Goal: Task Accomplishment & Management: Complete application form

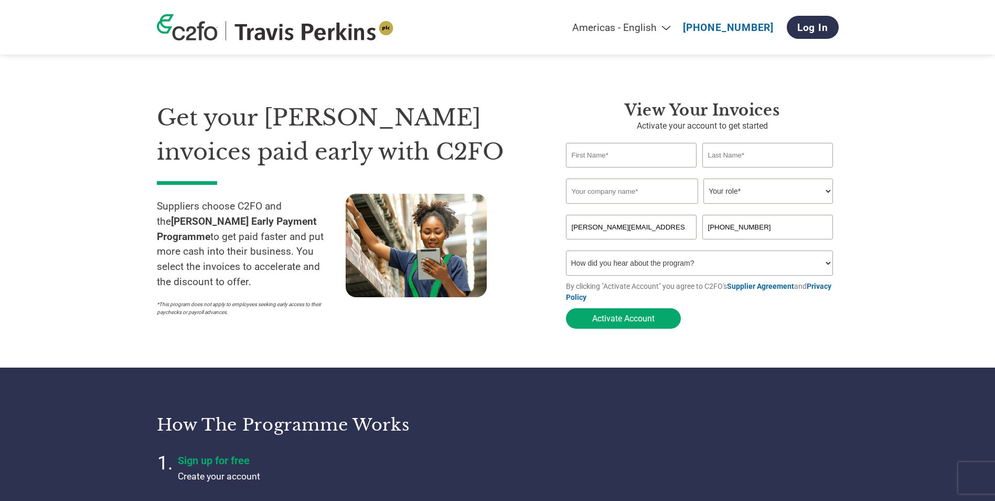
select select "en-[GEOGRAPHIC_DATA]"
type input "[PERSON_NAME]"
click at [640, 195] on input "text" at bounding box center [632, 190] width 132 height 25
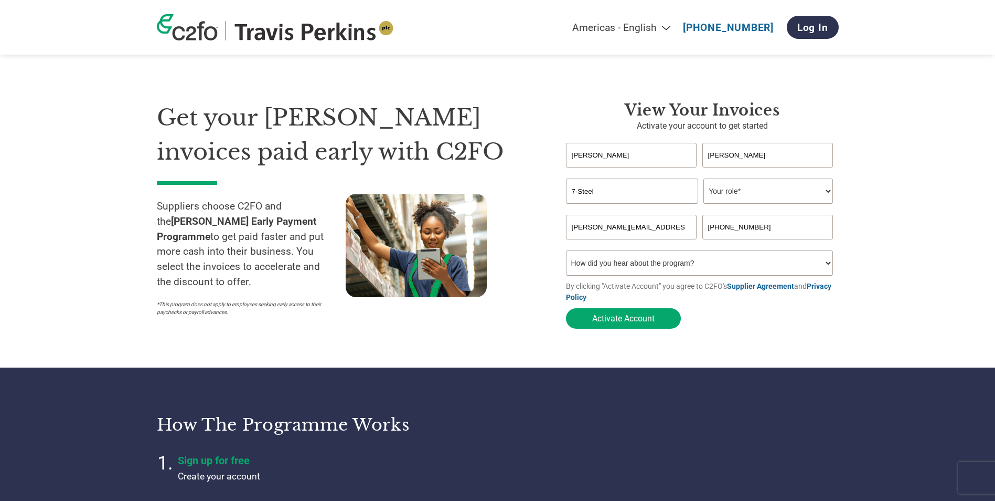
type input "7-Steel"
click at [757, 195] on select "Your role* CFO Controller Credit Manager Finance Director Treasurer CEO Preside…" at bounding box center [769, 190] width 130 height 25
select select "ACCOUNTS_RECEIVABLE"
click at [704, 179] on select "Your role* CFO Controller Credit Manager Finance Director Treasurer CEO Preside…" at bounding box center [769, 190] width 130 height 25
click at [742, 267] on select "How did you hear about the program? Received a letter Email Social Media Online…" at bounding box center [700, 262] width 268 height 25
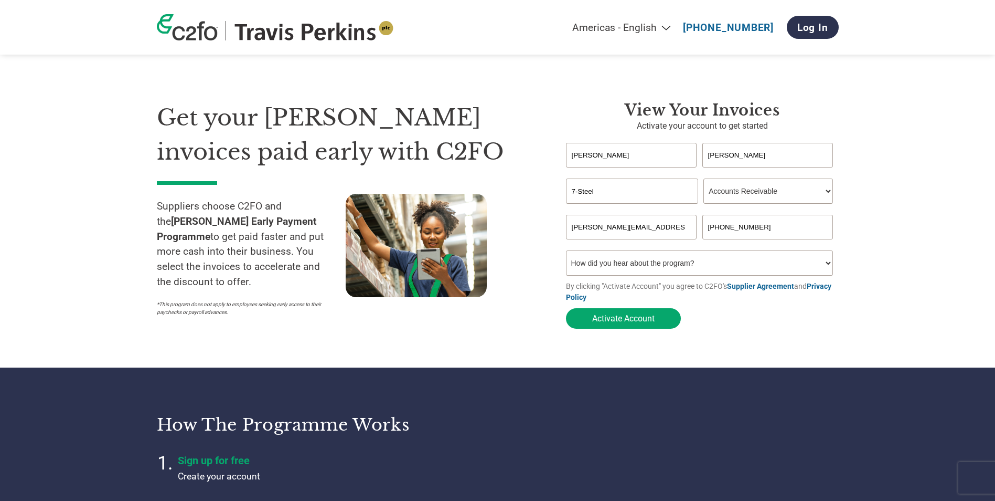
select select "Other"
click at [566, 253] on select "How did you hear about the program? Received a letter Email Social Media Online…" at bounding box center [700, 262] width 268 height 25
click at [630, 322] on button "Activate Account" at bounding box center [623, 318] width 115 height 20
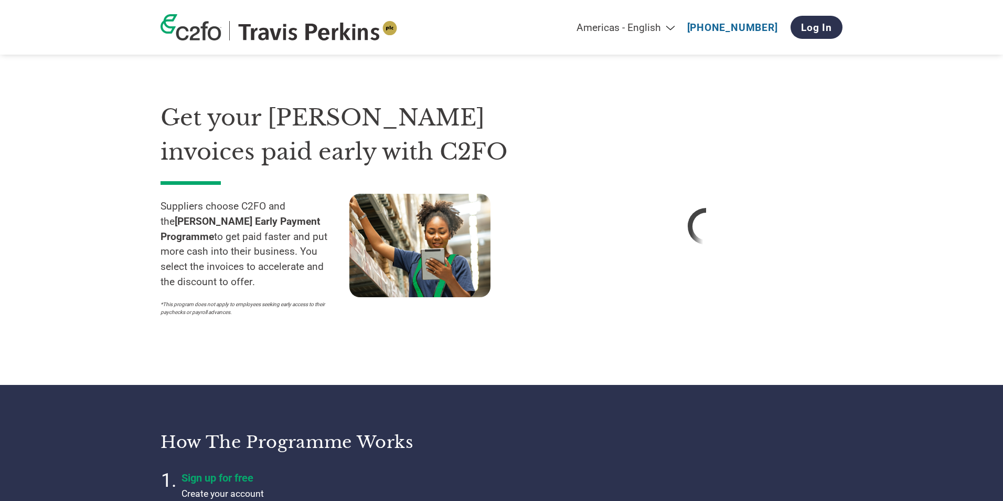
select select "en-[GEOGRAPHIC_DATA]"
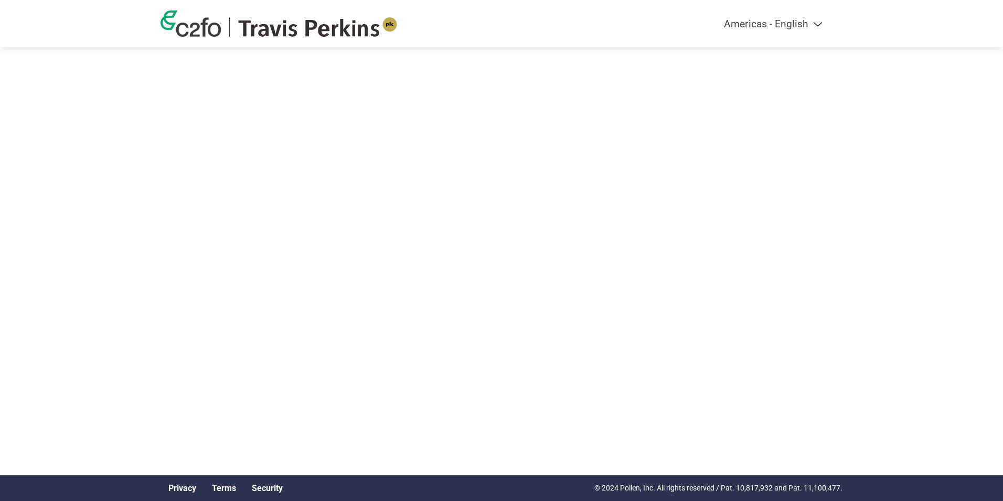
select select "en-[GEOGRAPHIC_DATA]"
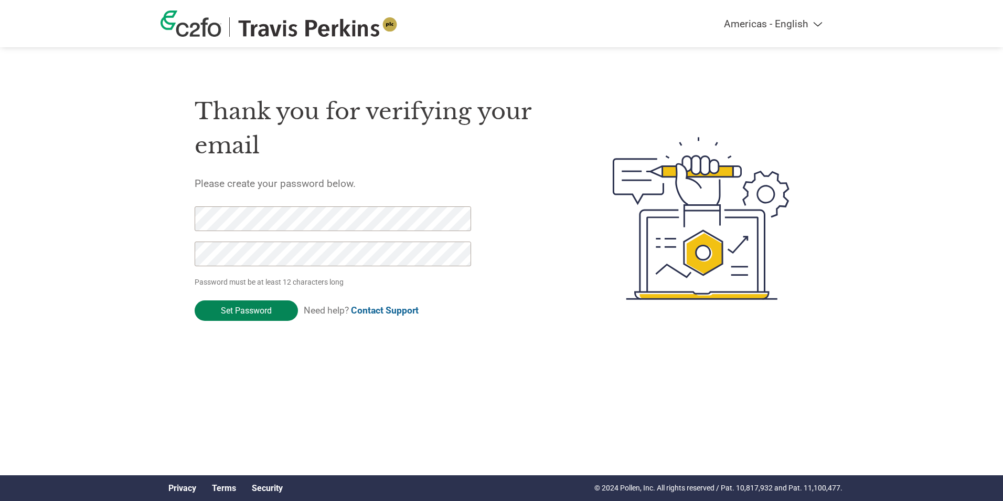
click at [249, 312] on input "Set Password" at bounding box center [246, 310] width 103 height 20
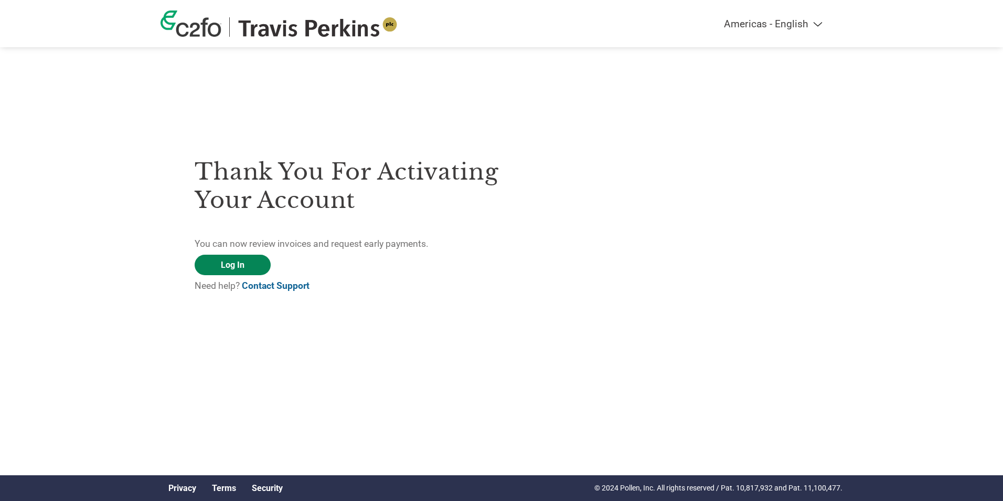
click at [244, 261] on link "Log In" at bounding box center [233, 264] width 76 height 20
